Goal: Find specific page/section: Find specific page/section

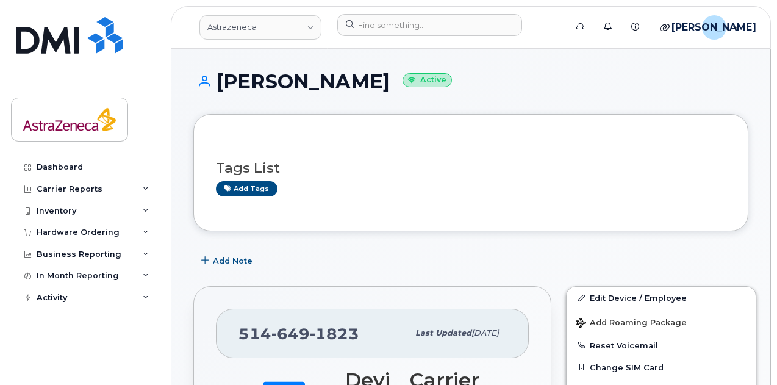
scroll to position [140, 0]
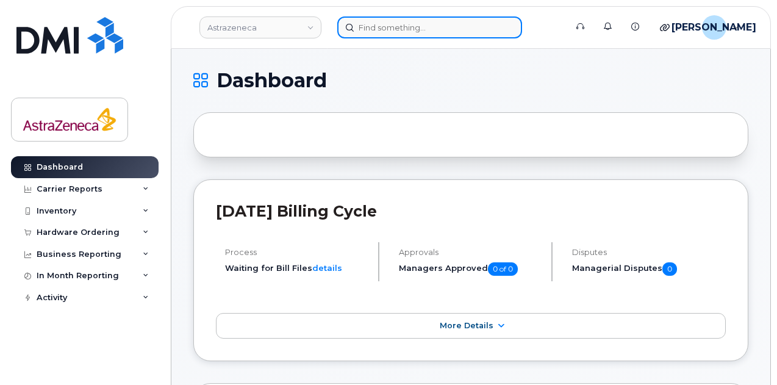
click at [374, 20] on input at bounding box center [429, 27] width 185 height 22
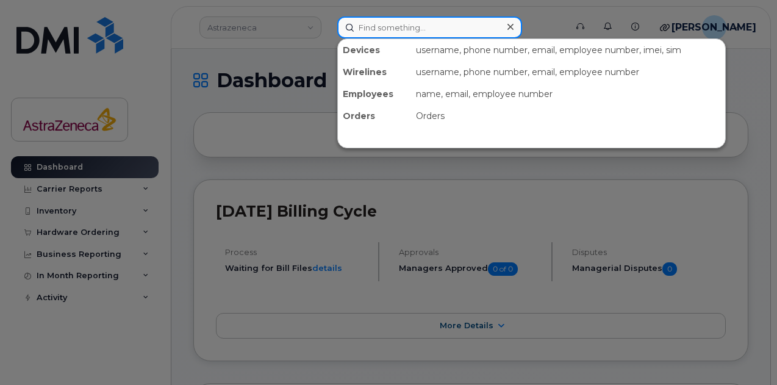
paste input "416-859-5734"
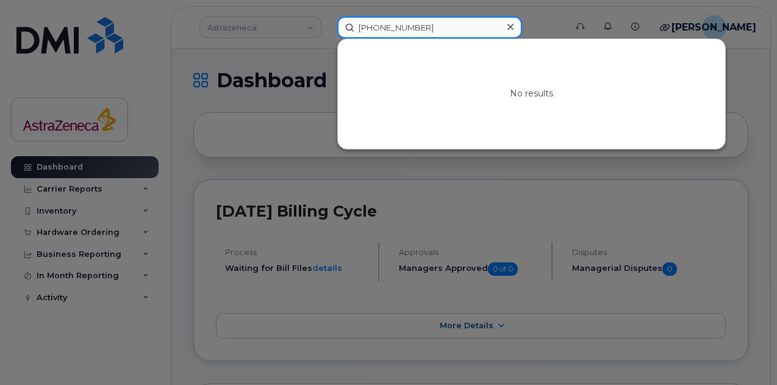
drag, startPoint x: 431, startPoint y: 27, endPoint x: 265, endPoint y: 23, distance: 166.0
click at [328, 24] on div "416-859-5734 No results" at bounding box center [448, 27] width 240 height 22
paste input "365-292-6432"
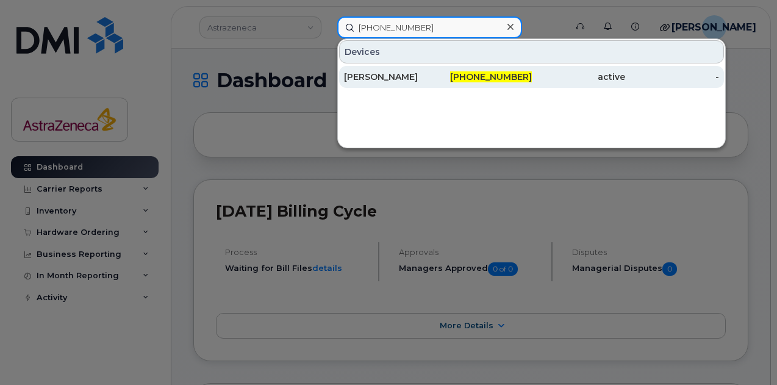
type input "365-292-6432"
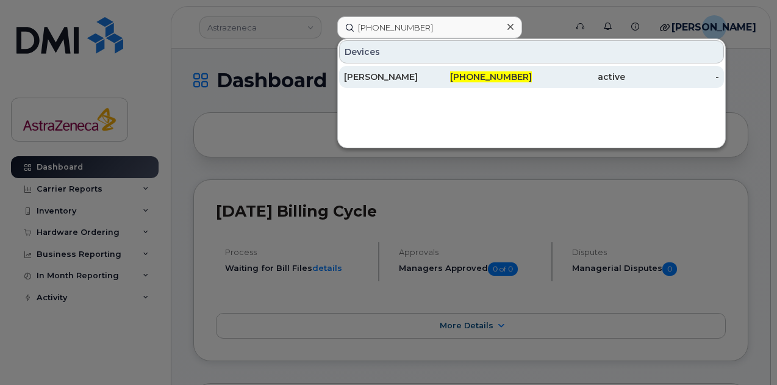
click at [448, 78] on div "365-292-6432" at bounding box center [485, 77] width 94 height 12
